Goal: Task Accomplishment & Management: Complete application form

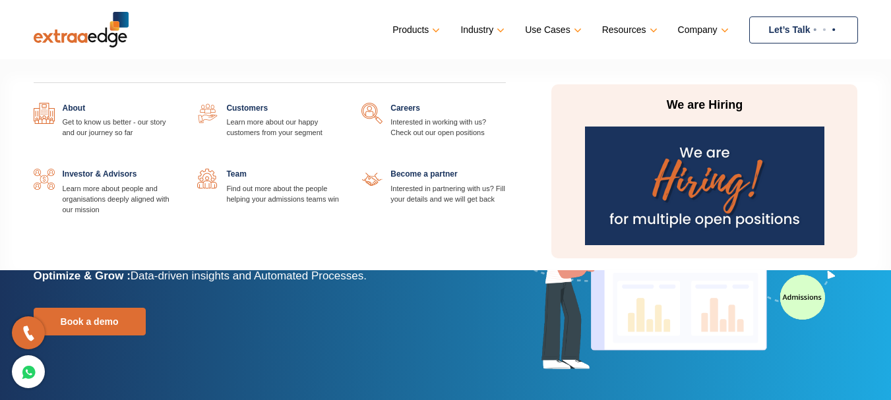
click at [506, 103] on link at bounding box center [506, 103] width 0 height 0
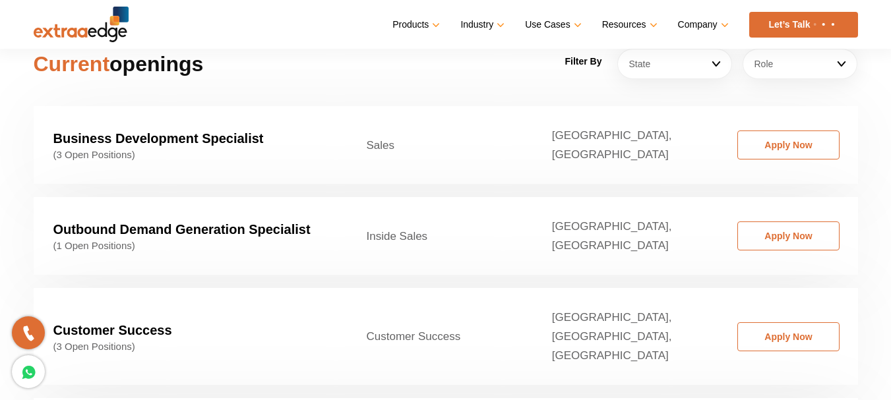
scroll to position [1913, 0]
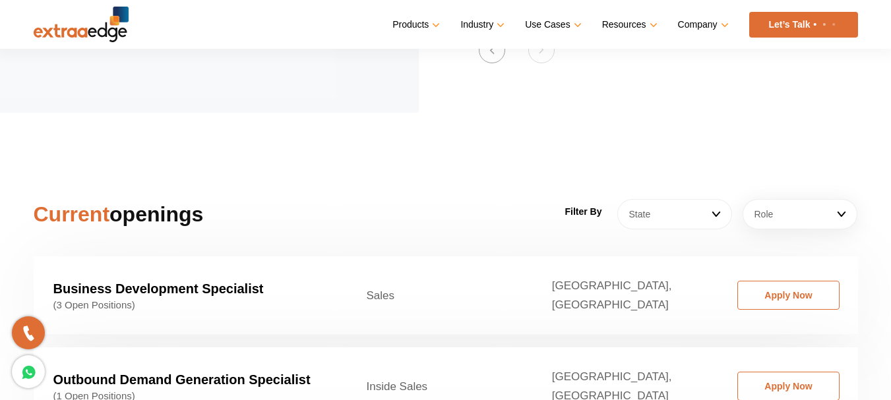
click at [714, 199] on link "State" at bounding box center [674, 214] width 115 height 30
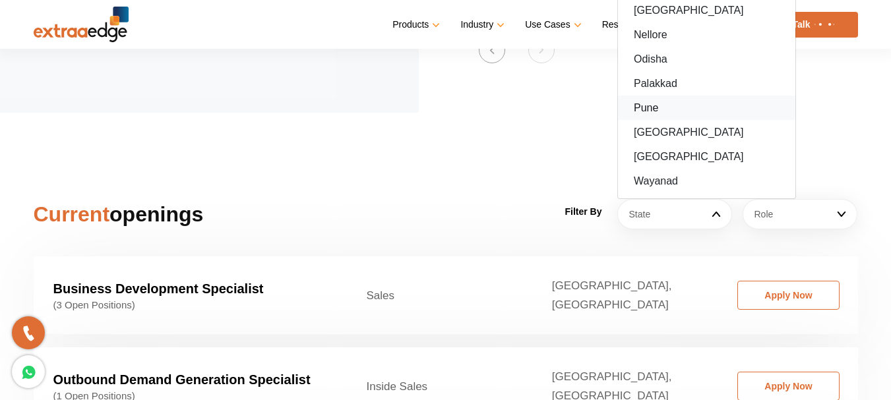
click at [666, 96] on link "Pune" at bounding box center [706, 108] width 177 height 24
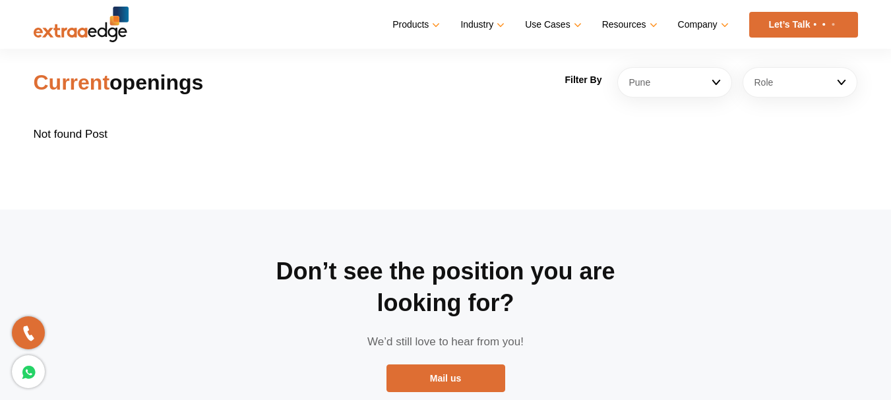
scroll to position [1979, 0]
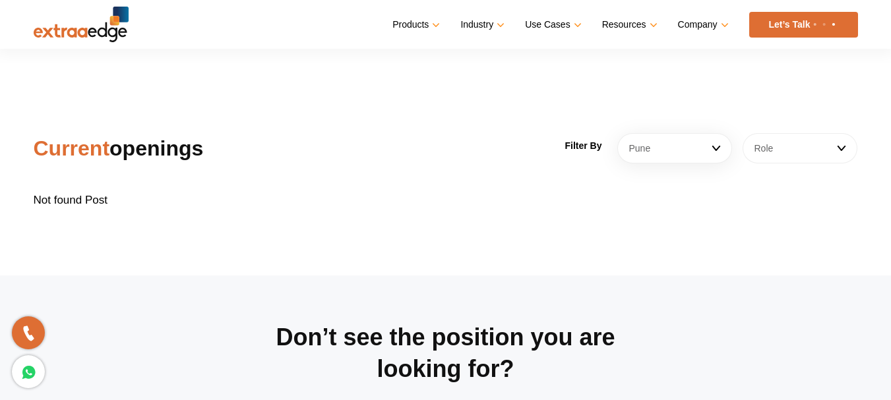
click at [806, 133] on link "Role" at bounding box center [800, 148] width 115 height 30
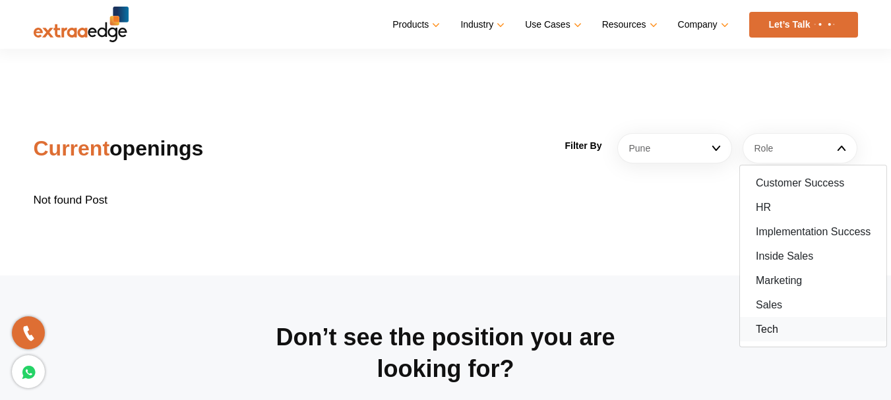
click at [799, 317] on link "Tech" at bounding box center [813, 329] width 146 height 24
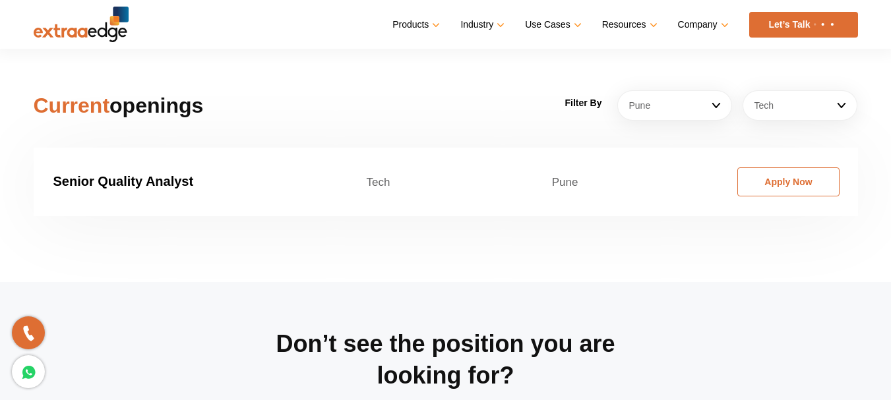
scroll to position [2045, 0]
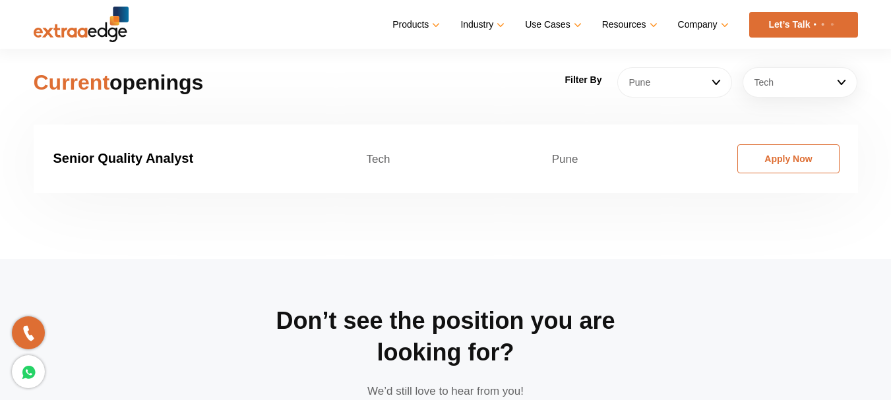
click at [714, 69] on link "Pune" at bounding box center [674, 82] width 115 height 30
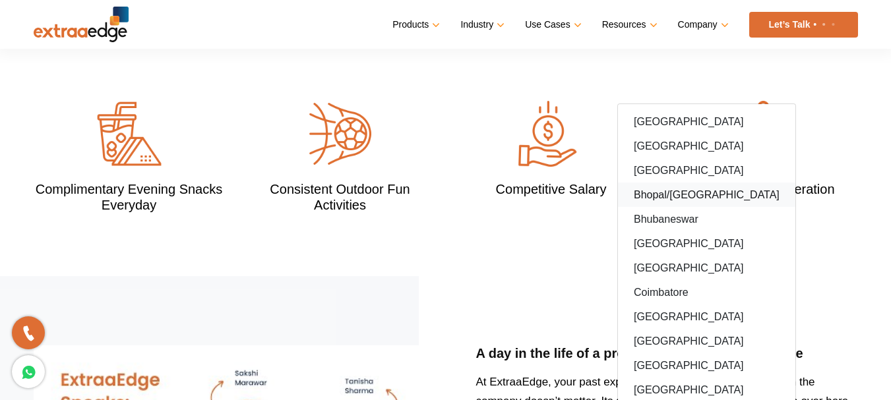
scroll to position [1385, 0]
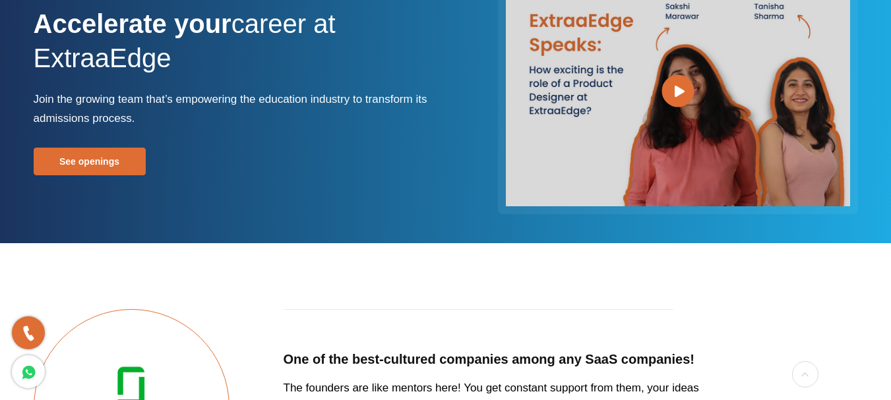
scroll to position [0, 0]
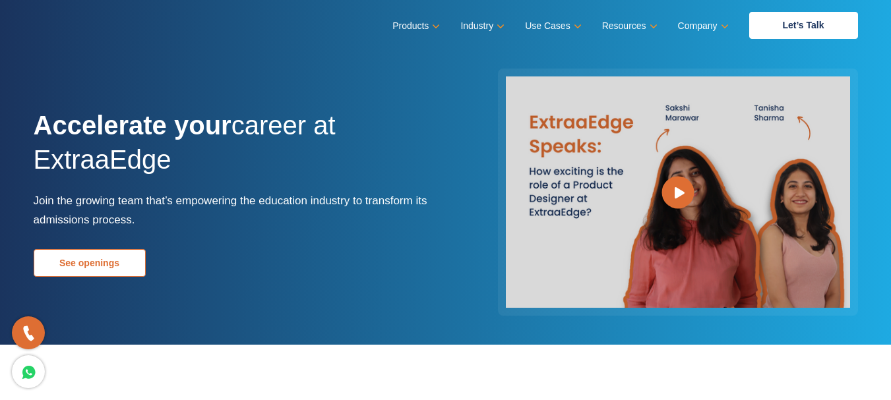
click at [123, 260] on link "See openings" at bounding box center [90, 263] width 112 height 28
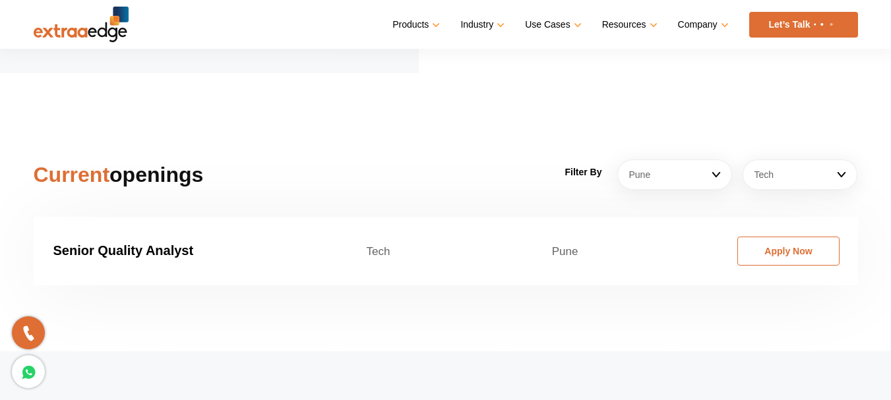
scroll to position [2007, 0]
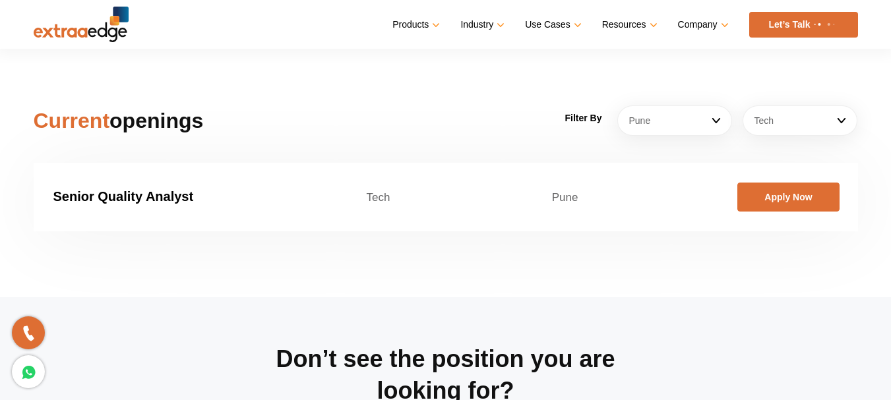
click at [777, 183] on link "Apply Now" at bounding box center [788, 197] width 102 height 29
